Goal: Task Accomplishment & Management: Manage account settings

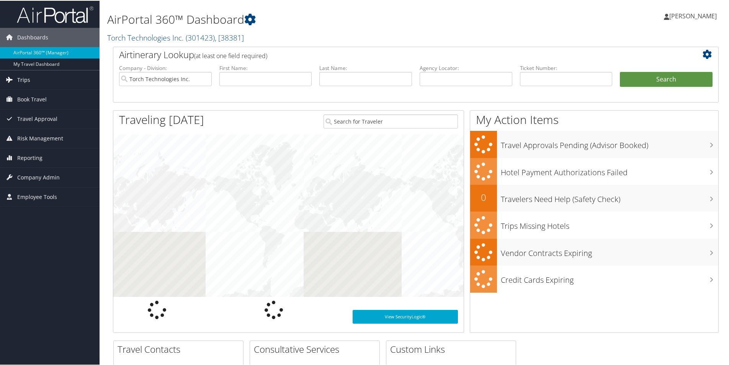
click at [29, 79] on span "Trips" at bounding box center [23, 79] width 13 height 19
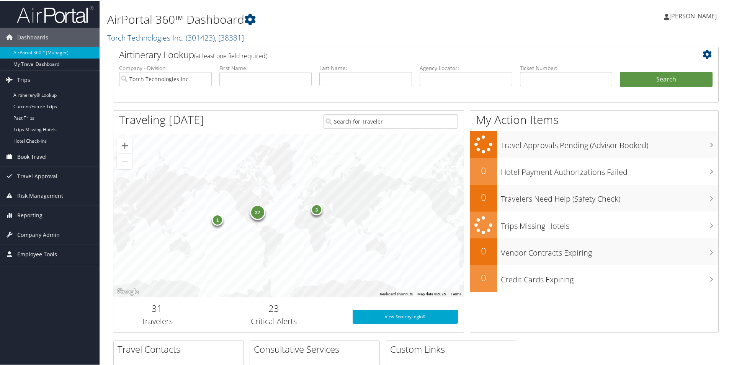
click at [37, 154] on span "Book Travel" at bounding box center [31, 156] width 29 height 19
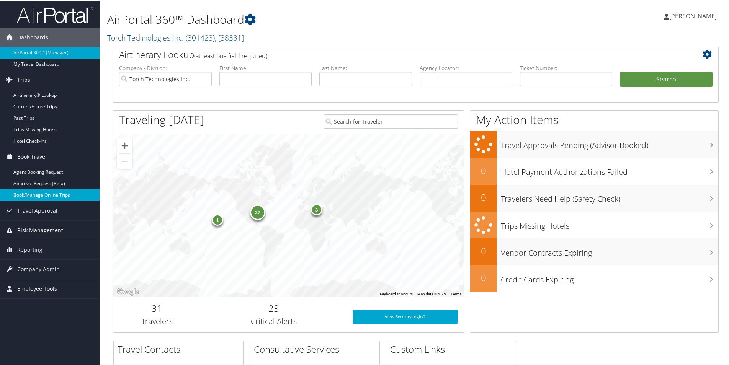
click at [36, 195] on link "Book/Manage Online Trips" at bounding box center [50, 194] width 100 height 11
click at [256, 74] on input "text" at bounding box center [265, 78] width 93 height 14
type input "j"
type input "lashon"
type input "m"
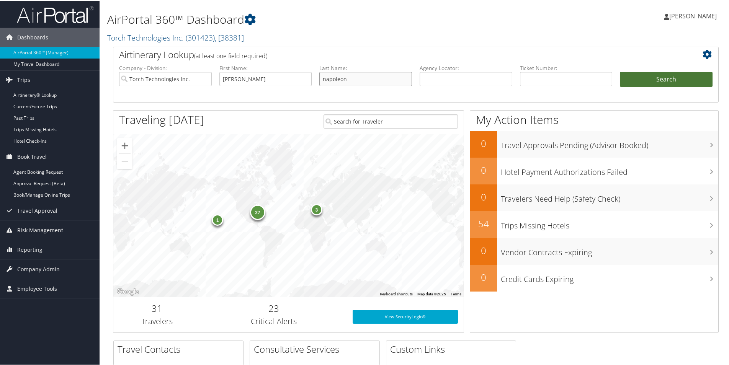
type input "napoleon"
click at [670, 76] on button "Search" at bounding box center [666, 78] width 93 height 15
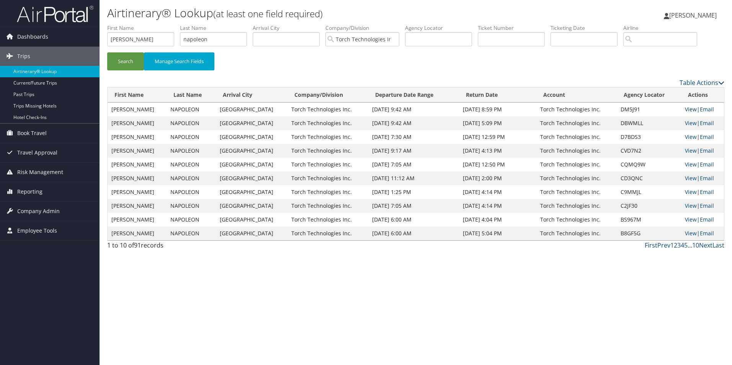
click at [691, 111] on link "View" at bounding box center [691, 109] width 12 height 7
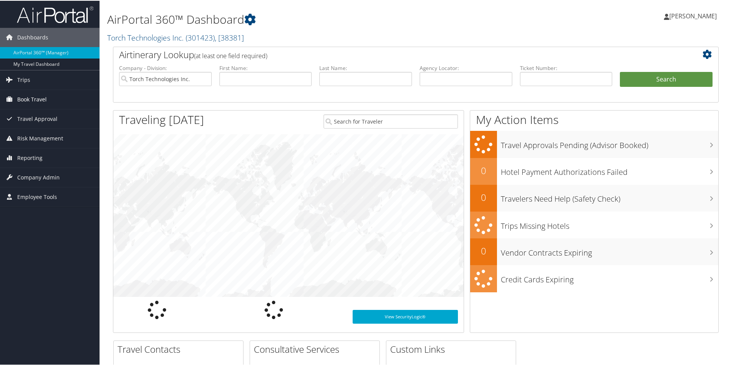
click at [24, 99] on span "Book Travel" at bounding box center [31, 98] width 29 height 19
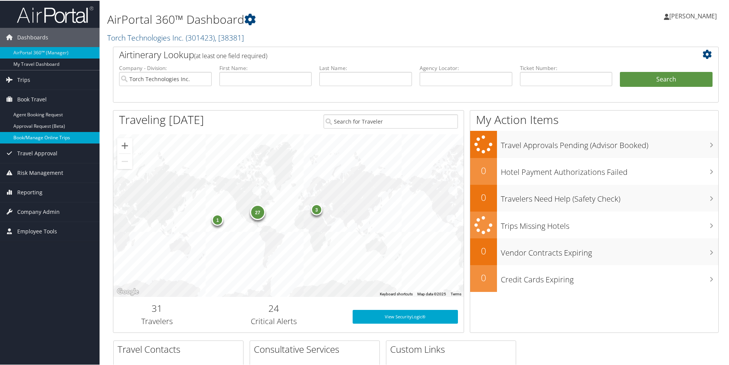
click at [41, 140] on link "Book/Manage Online Trips" at bounding box center [50, 136] width 100 height 11
